Goal: Task Accomplishment & Management: Complete application form

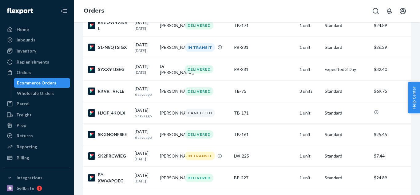
scroll to position [118, 0]
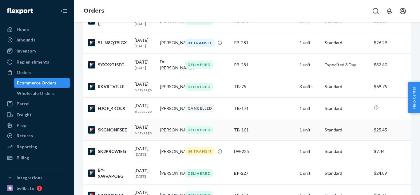
click at [263, 133] on div "TB-161" at bounding box center [264, 130] width 61 height 6
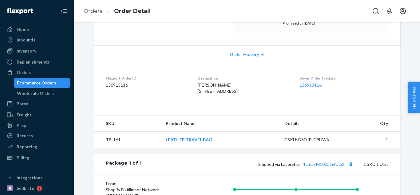
scroll to position [97, 0]
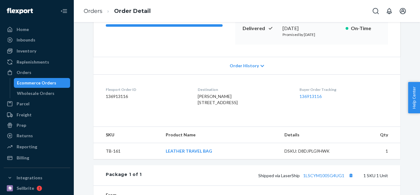
drag, startPoint x: 419, startPoint y: 49, endPoint x: 417, endPoint y: 61, distance: 12.1
click at [419, 64] on body "Home Inbounds Shipping Plans Problems Inventory Products Replenishments Orders …" at bounding box center [210, 97] width 420 height 195
drag, startPoint x: 419, startPoint y: 93, endPoint x: 419, endPoint y: 107, distance: 14.1
click at [419, 107] on span "Help Center" at bounding box center [414, 97] width 12 height 31
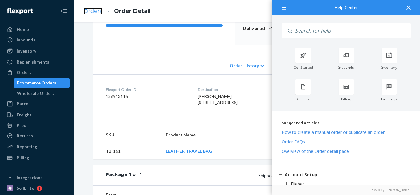
click at [92, 12] on link "Orders" at bounding box center [93, 11] width 19 height 7
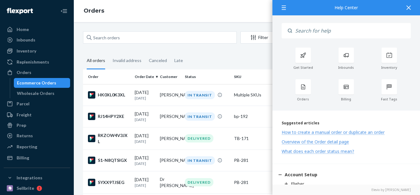
click at [408, 9] on icon at bounding box center [408, 8] width 4 height 4
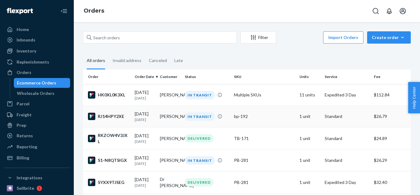
click at [259, 119] on div "bp-192" at bounding box center [264, 116] width 61 height 6
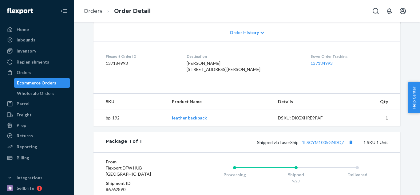
scroll to position [155, 0]
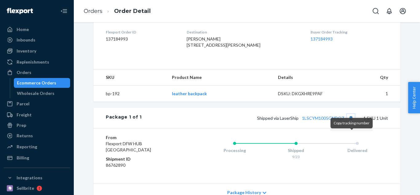
click at [350, 122] on button "Copy tracking number" at bounding box center [351, 118] width 8 height 8
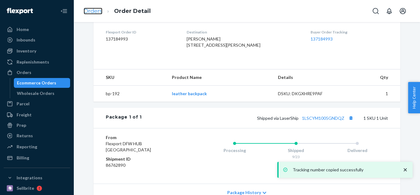
click at [89, 10] on link "Orders" at bounding box center [93, 11] width 19 height 7
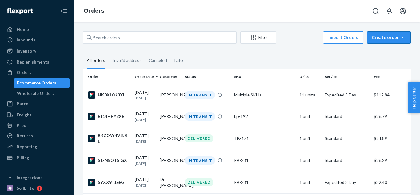
click at [389, 32] on button "Create order Ecommerce order Removal order" at bounding box center [389, 37] width 44 height 12
click at [388, 49] on button "Ecommerce order" at bounding box center [397, 52] width 59 height 13
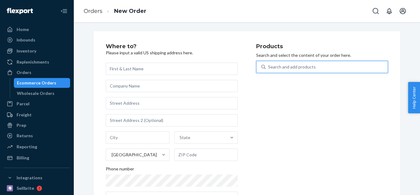
click at [304, 69] on div "Search and add products" at bounding box center [292, 67] width 48 height 6
click at [268, 69] on input "0 results available. Use Up and Down to choose options, press Enter to select t…" at bounding box center [268, 67] width 1 height 6
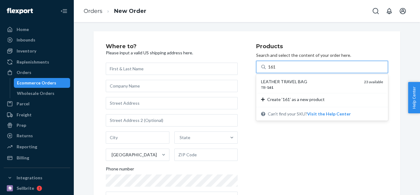
type input "161"
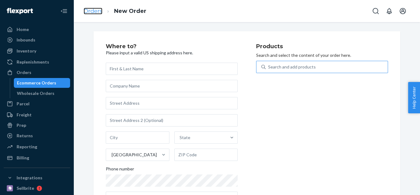
click at [99, 14] on link "Orders" at bounding box center [93, 11] width 19 height 7
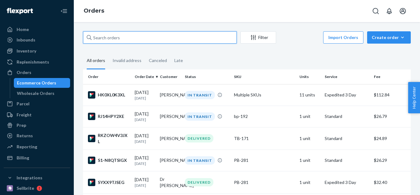
click at [161, 37] on input "text" at bounding box center [160, 37] width 154 height 12
paste input "[EMAIL_ADDRESS][DOMAIN_NAME]"
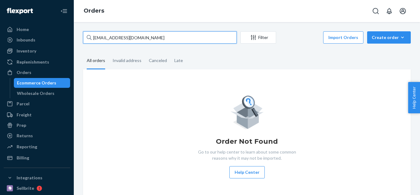
click at [151, 39] on input "[EMAIL_ADDRESS][DOMAIN_NAME]" at bounding box center [160, 37] width 154 height 12
paste input "s"
drag, startPoint x: 190, startPoint y: 35, endPoint x: 6, endPoint y: 23, distance: 185.0
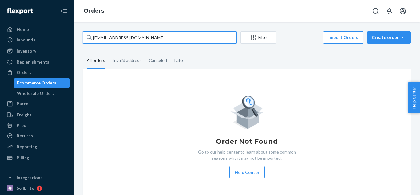
click at [83, 31] on input "[EMAIL_ADDRESS][DOMAIN_NAME]" at bounding box center [160, 37] width 154 height 12
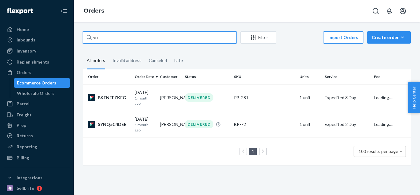
type input "s"
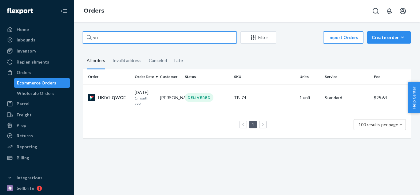
type input "s"
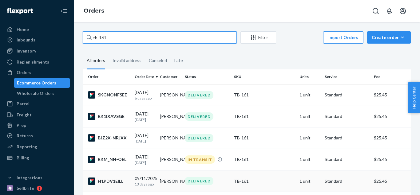
type input "tb-161"
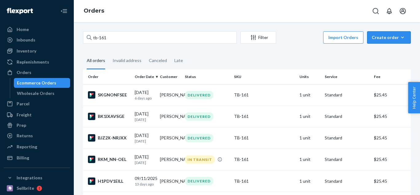
click at [383, 36] on div "Create order" at bounding box center [388, 37] width 34 height 6
click at [385, 53] on span "Ecommerce order" at bounding box center [392, 52] width 38 height 4
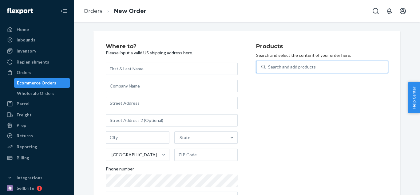
click at [285, 68] on div "Search and add products" at bounding box center [292, 67] width 48 height 6
click at [268, 68] on input "0 results available. Use Up and Down to choose options, press Enter to select t…" at bounding box center [268, 67] width 1 height 6
type input "tb-161"
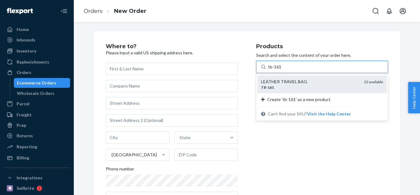
click at [340, 88] on div "TB - 161" at bounding box center [310, 87] width 98 height 5
click at [281, 70] on input "tb-161" at bounding box center [275, 67] width 14 height 6
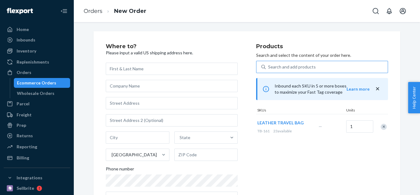
click at [124, 75] on div "State [GEOGRAPHIC_DATA] Phone number" at bounding box center [172, 133] width 132 height 141
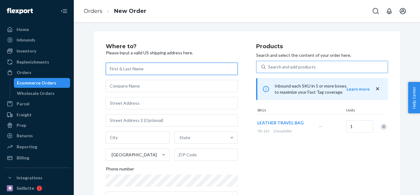
click at [125, 66] on input "text" at bounding box center [172, 69] width 132 height 12
paste input "[PERSON_NAME]"
type input "[PERSON_NAME]"
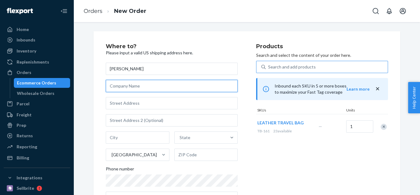
click at [142, 86] on input "text" at bounding box center [172, 86] width 132 height 12
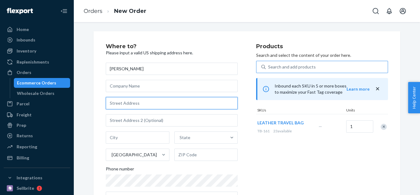
click at [132, 100] on input "text" at bounding box center [172, 103] width 132 height 12
paste input "[STREET_ADDRESS][PERSON_NAME]"
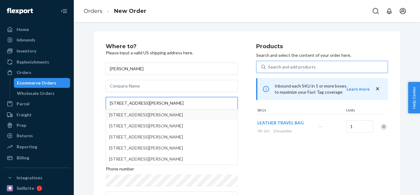
type input "[STREET_ADDRESS][PERSON_NAME]"
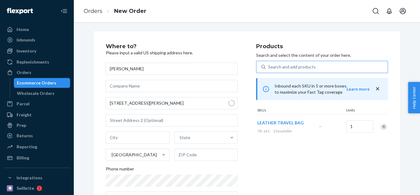
type input "Queen Creek"
type input "85142"
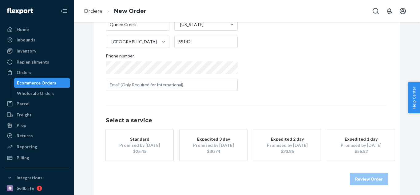
scroll to position [116, 0]
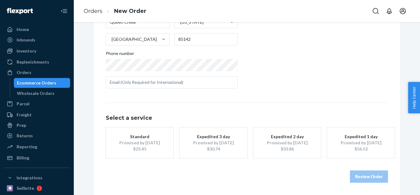
click at [214, 143] on div "Promised by [DATE]" at bounding box center [213, 143] width 49 height 6
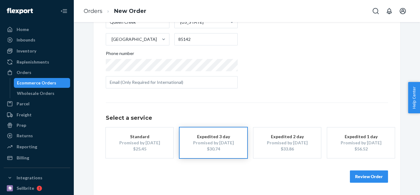
click at [369, 181] on button "Review Order" at bounding box center [369, 176] width 38 height 12
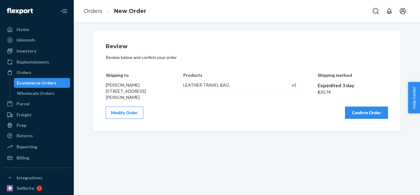
scroll to position [0, 0]
click at [364, 115] on button "Confirm Order" at bounding box center [366, 113] width 43 height 12
